Goal: Transaction & Acquisition: Subscribe to service/newsletter

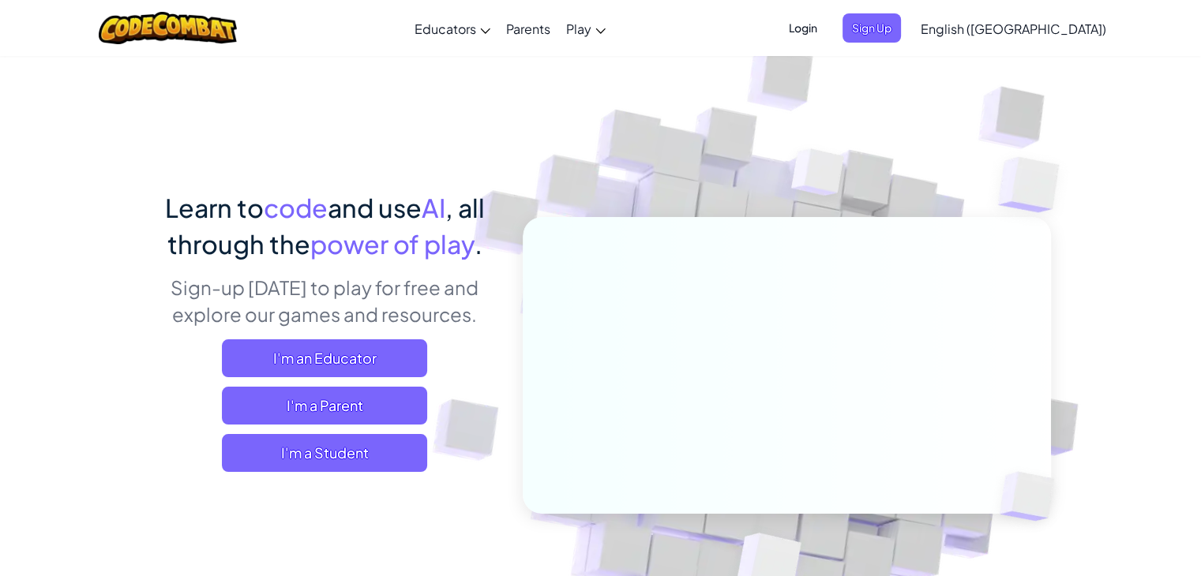
click at [689, 108] on img at bounding box center [775, 347] width 877 height 877
click at [901, 17] on span "Sign Up" at bounding box center [872, 27] width 58 height 29
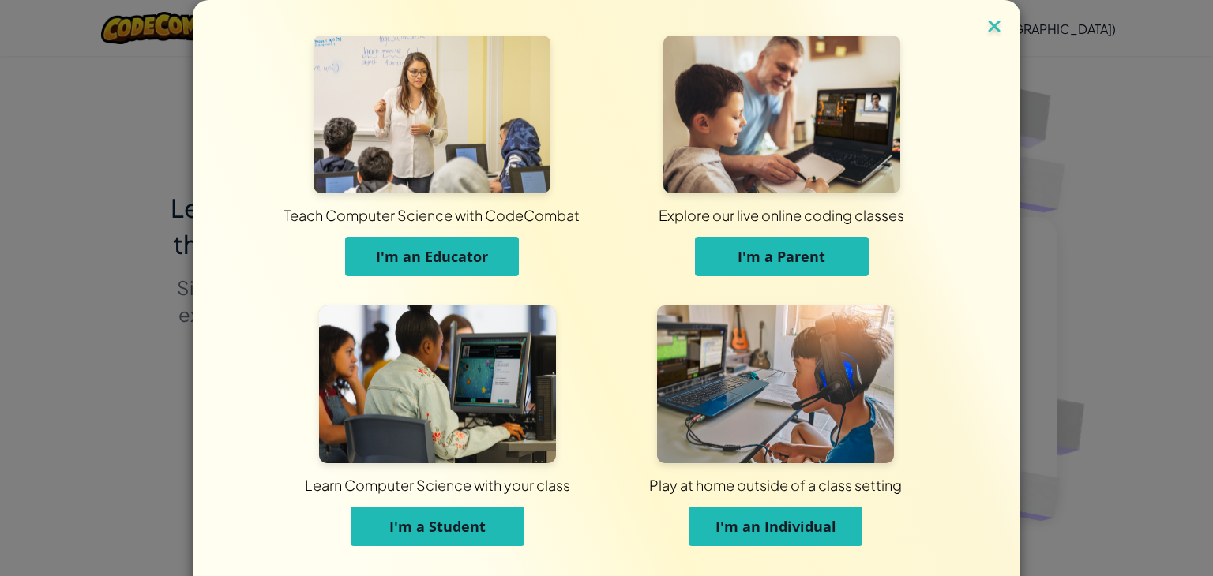
click at [988, 26] on img at bounding box center [994, 28] width 21 height 24
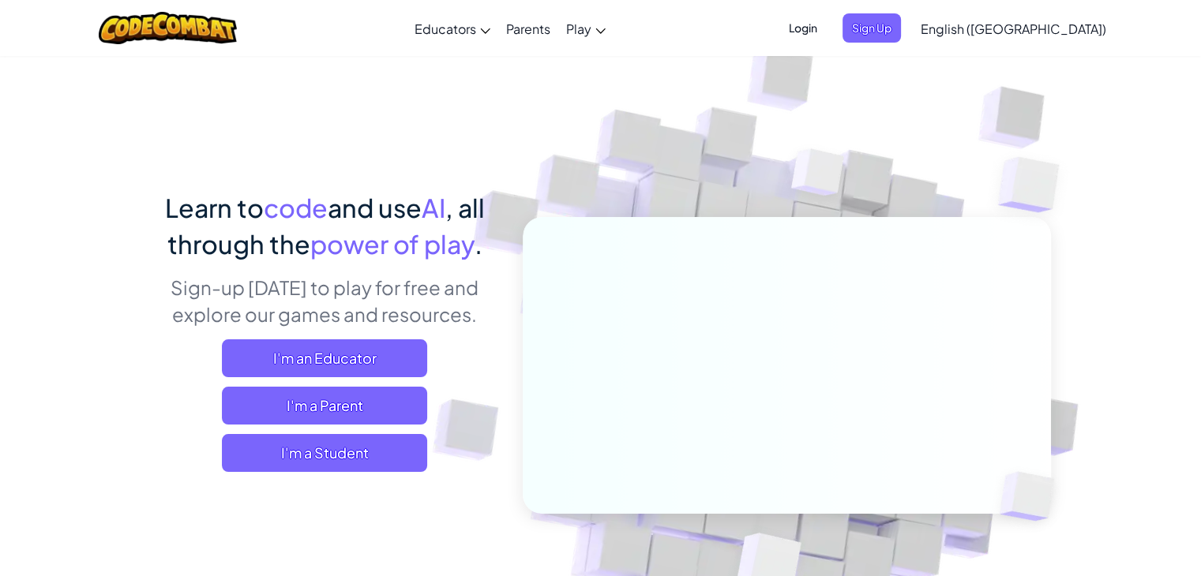
click at [827, 32] on span "Login" at bounding box center [802, 27] width 47 height 29
